Goal: Information Seeking & Learning: Learn about a topic

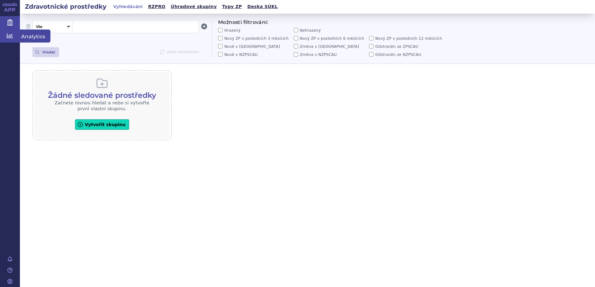
click at [5, 42] on link "Analytics" at bounding box center [10, 36] width 20 height 13
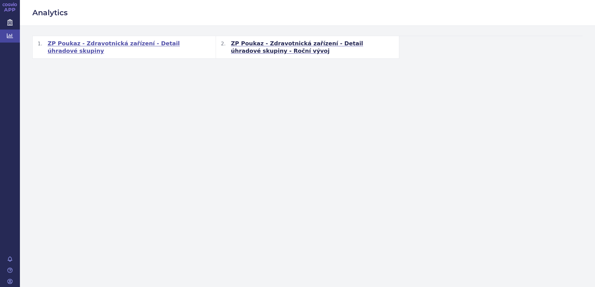
click at [135, 44] on span "ZP Poukaz - Zdravotnická zařízení - Detail úhradové skupiny" at bounding box center [129, 47] width 163 height 15
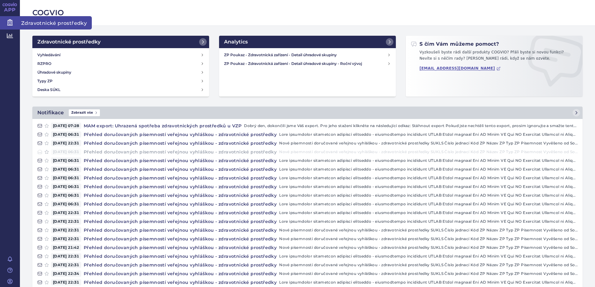
click at [7, 21] on icon at bounding box center [10, 22] width 6 height 6
